Goal: Task Accomplishment & Management: Use online tool/utility

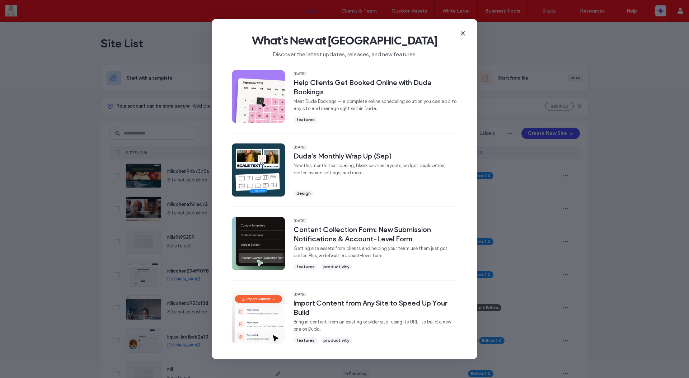
click at [463, 43] on span "What's New at Duda" at bounding box center [344, 40] width 242 height 14
click at [463, 32] on use at bounding box center [462, 33] width 3 height 3
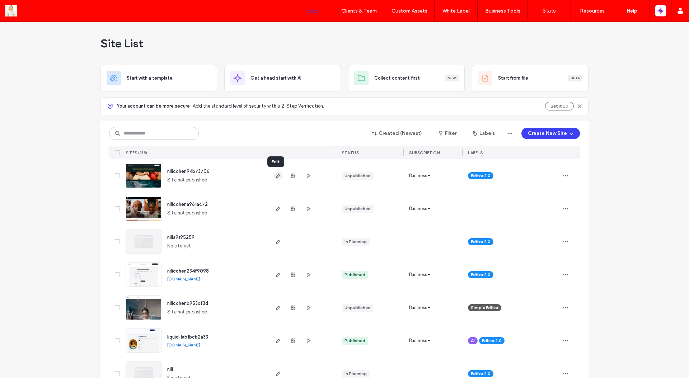
click at [276, 178] on icon "button" at bounding box center [278, 176] width 6 height 6
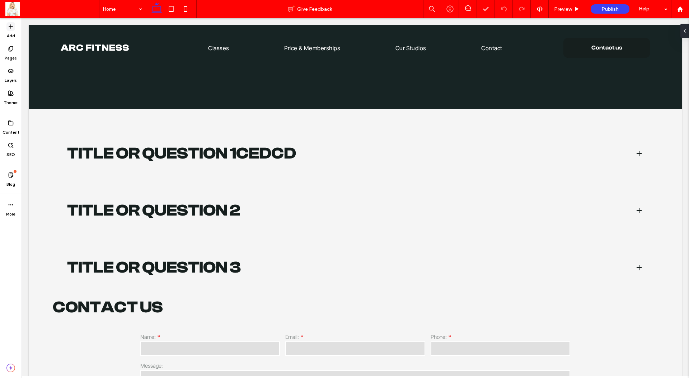
click at [14, 27] on span at bounding box center [10, 26] width 9 height 9
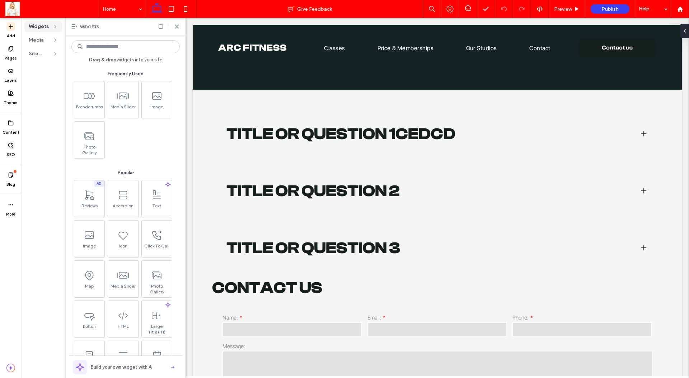
click at [10, 144] on icon at bounding box center [11, 145] width 6 height 6
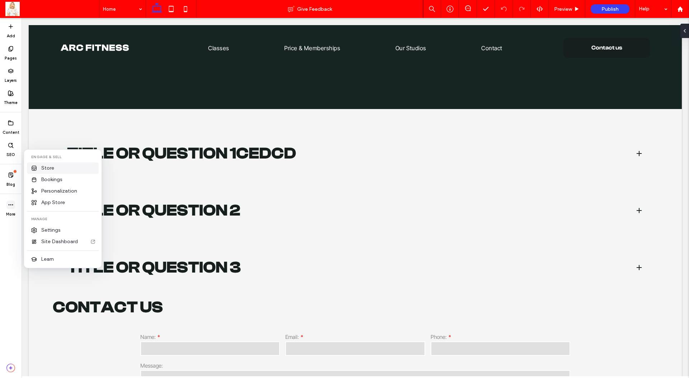
click at [46, 169] on span "Store" at bounding box center [47, 168] width 13 height 7
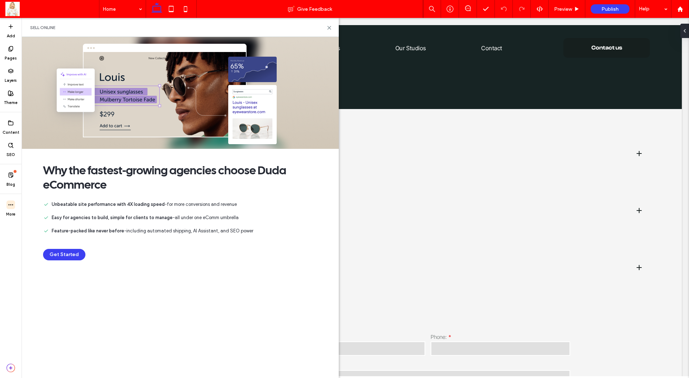
click at [51, 249] on button "Get Started" at bounding box center [64, 254] width 42 height 11
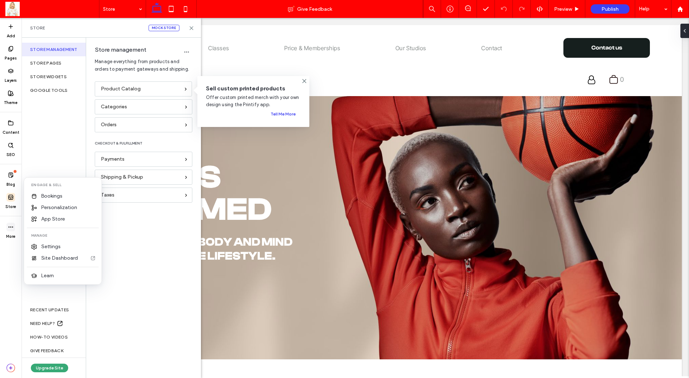
click at [14, 227] on span at bounding box center [10, 227] width 9 height 9
click at [70, 198] on div "Bookings" at bounding box center [63, 195] width 72 height 11
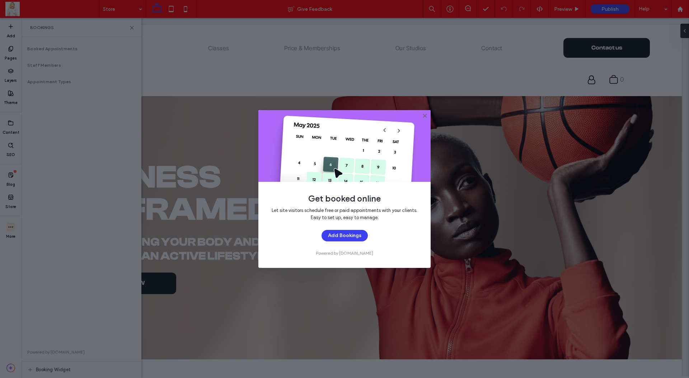
click at [354, 237] on button "Add Bookings" at bounding box center [344, 235] width 46 height 11
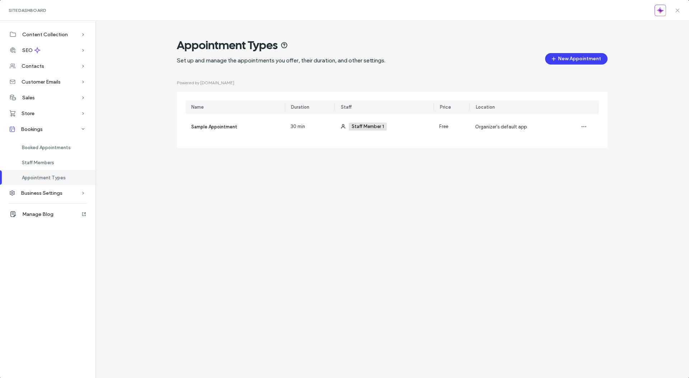
click at [680, 9] on icon at bounding box center [677, 11] width 6 height 6
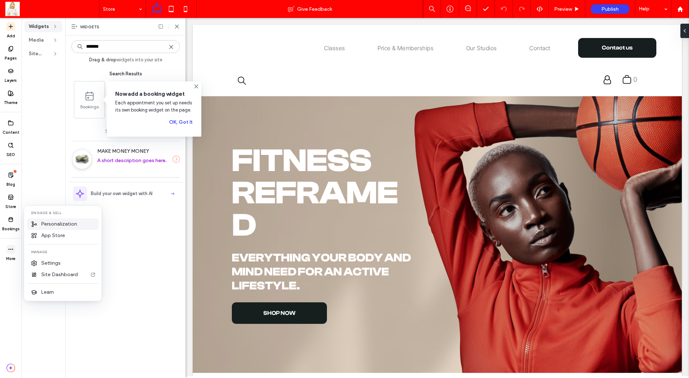
click at [65, 222] on span "Personalization" at bounding box center [59, 224] width 36 height 7
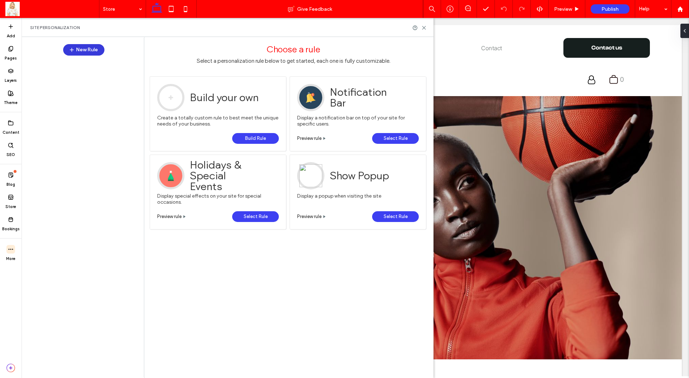
click at [81, 51] on button "New Rule" at bounding box center [83, 49] width 41 height 11
click at [423, 28] on use at bounding box center [423, 27] width 3 height 3
